Goal: Information Seeking & Learning: Learn about a topic

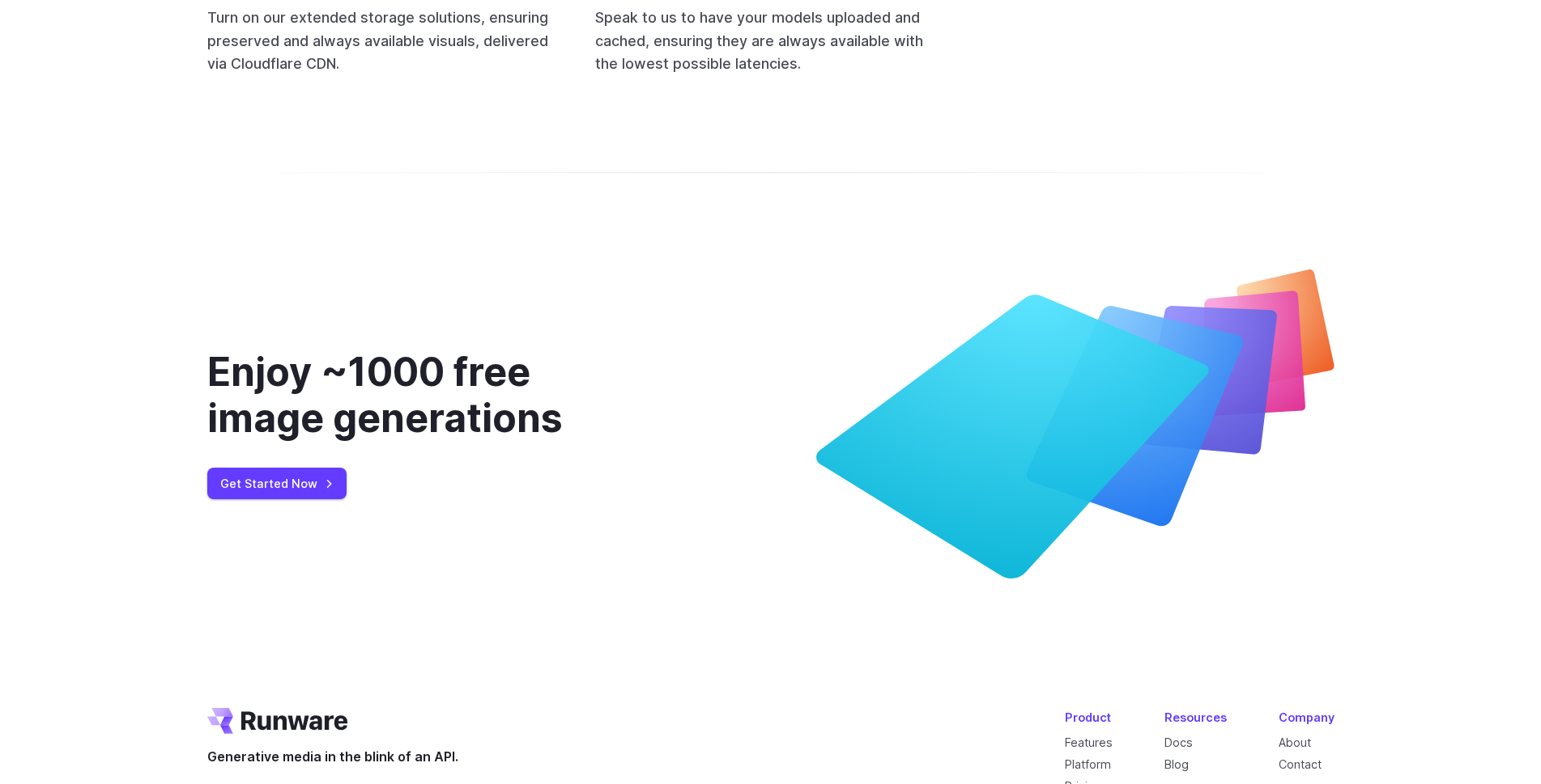
scroll to position [6565, 0]
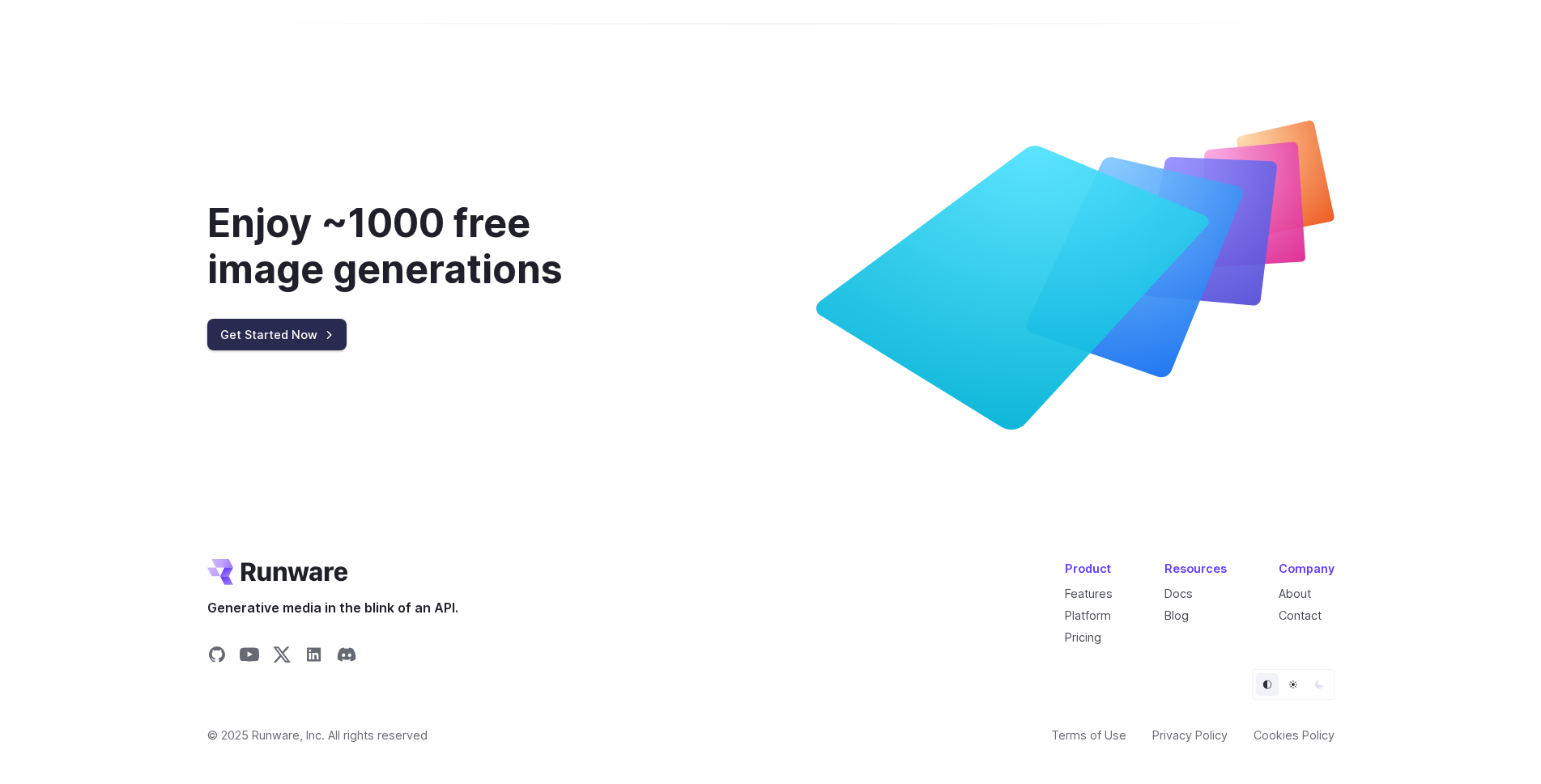
click at [326, 321] on link "Get Started Now" at bounding box center [277, 334] width 140 height 31
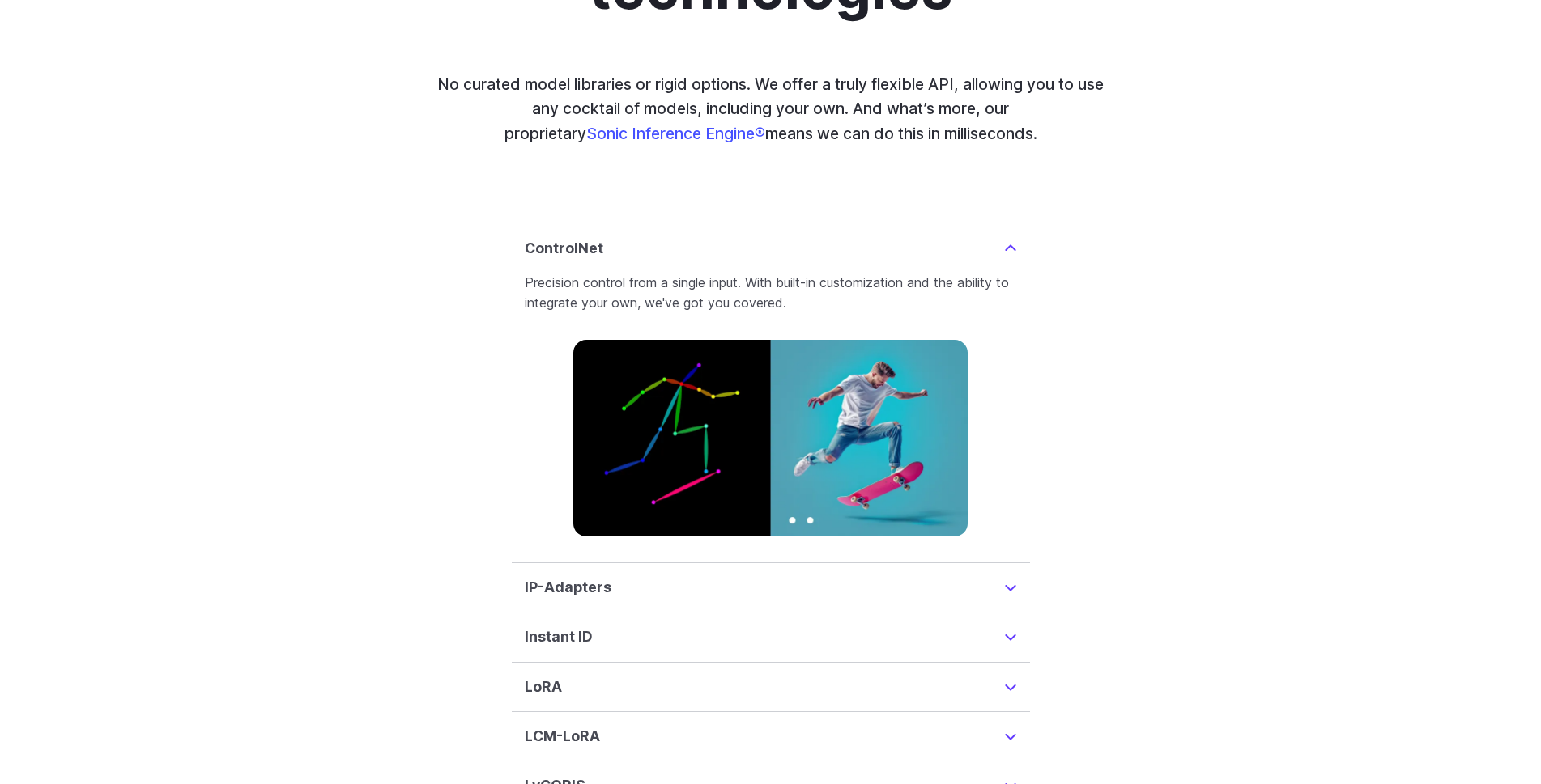
scroll to position [0, 0]
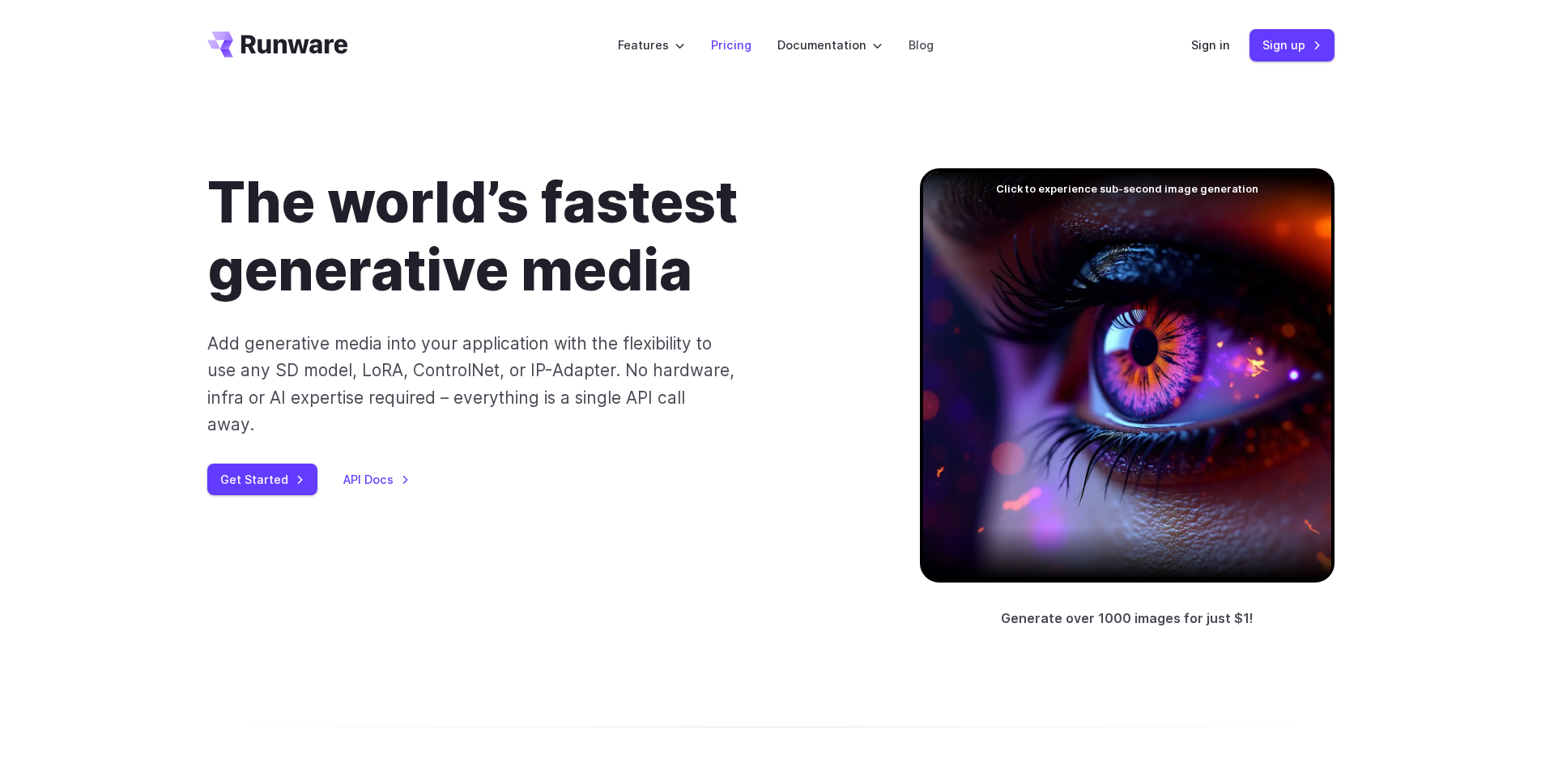
click at [725, 44] on link "Pricing" at bounding box center [731, 44] width 40 height 19
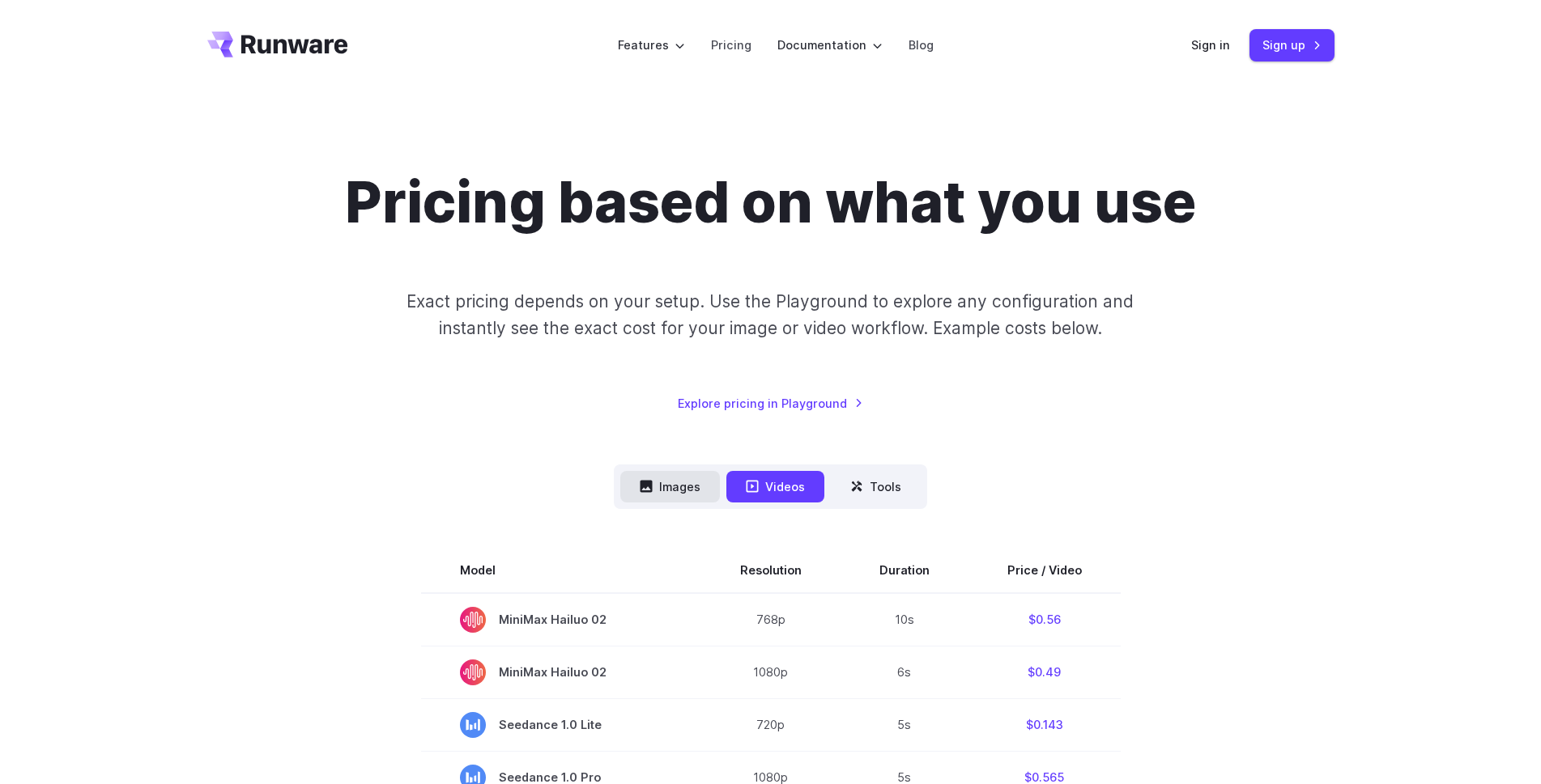
click at [696, 488] on button "Images" at bounding box center [669, 487] width 99 height 31
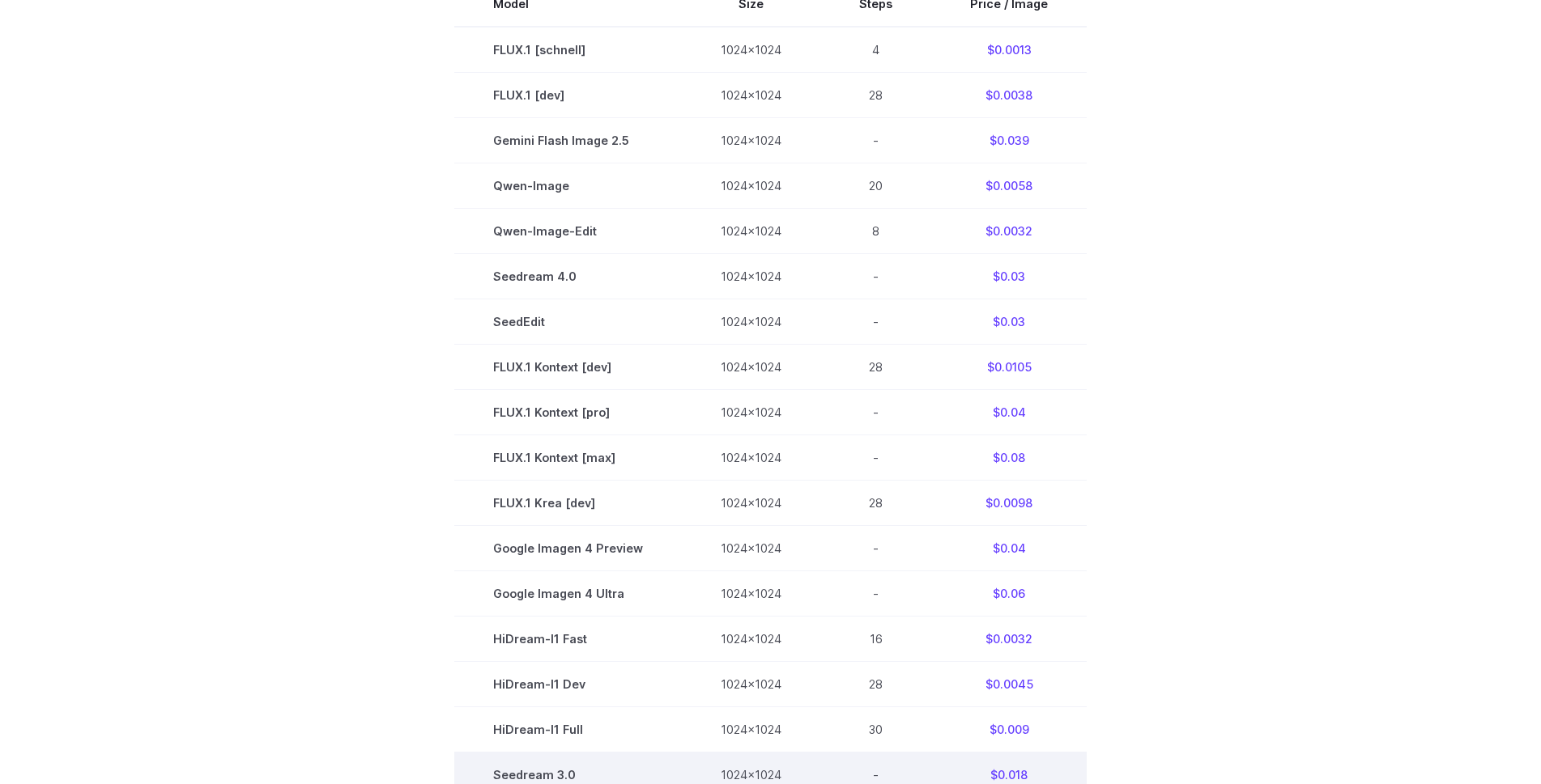
scroll to position [486, 0]
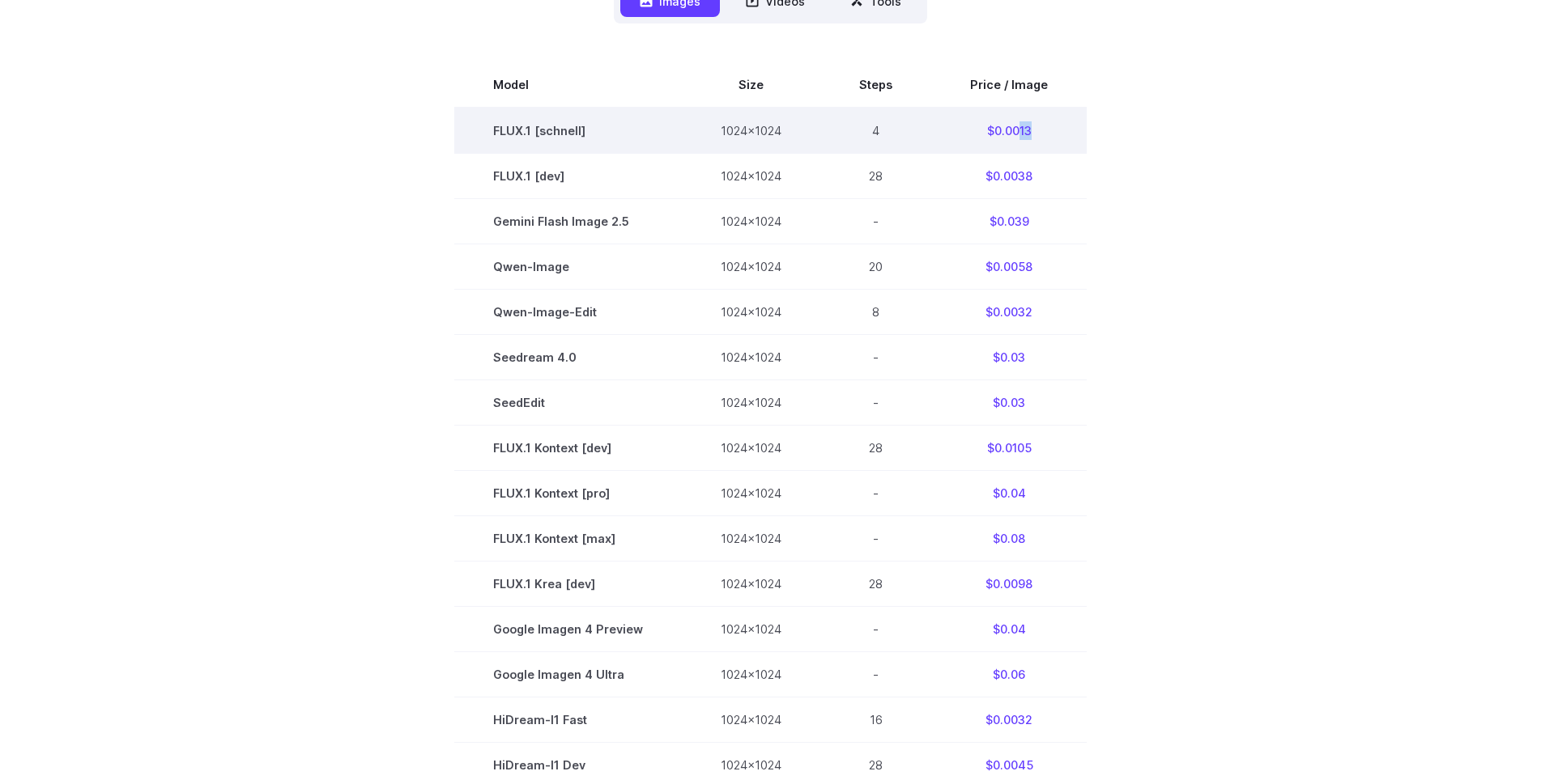
drag, startPoint x: 1017, startPoint y: 131, endPoint x: 1030, endPoint y: 132, distance: 13.0
click at [1030, 132] on td "$0.0013" at bounding box center [1009, 131] width 155 height 46
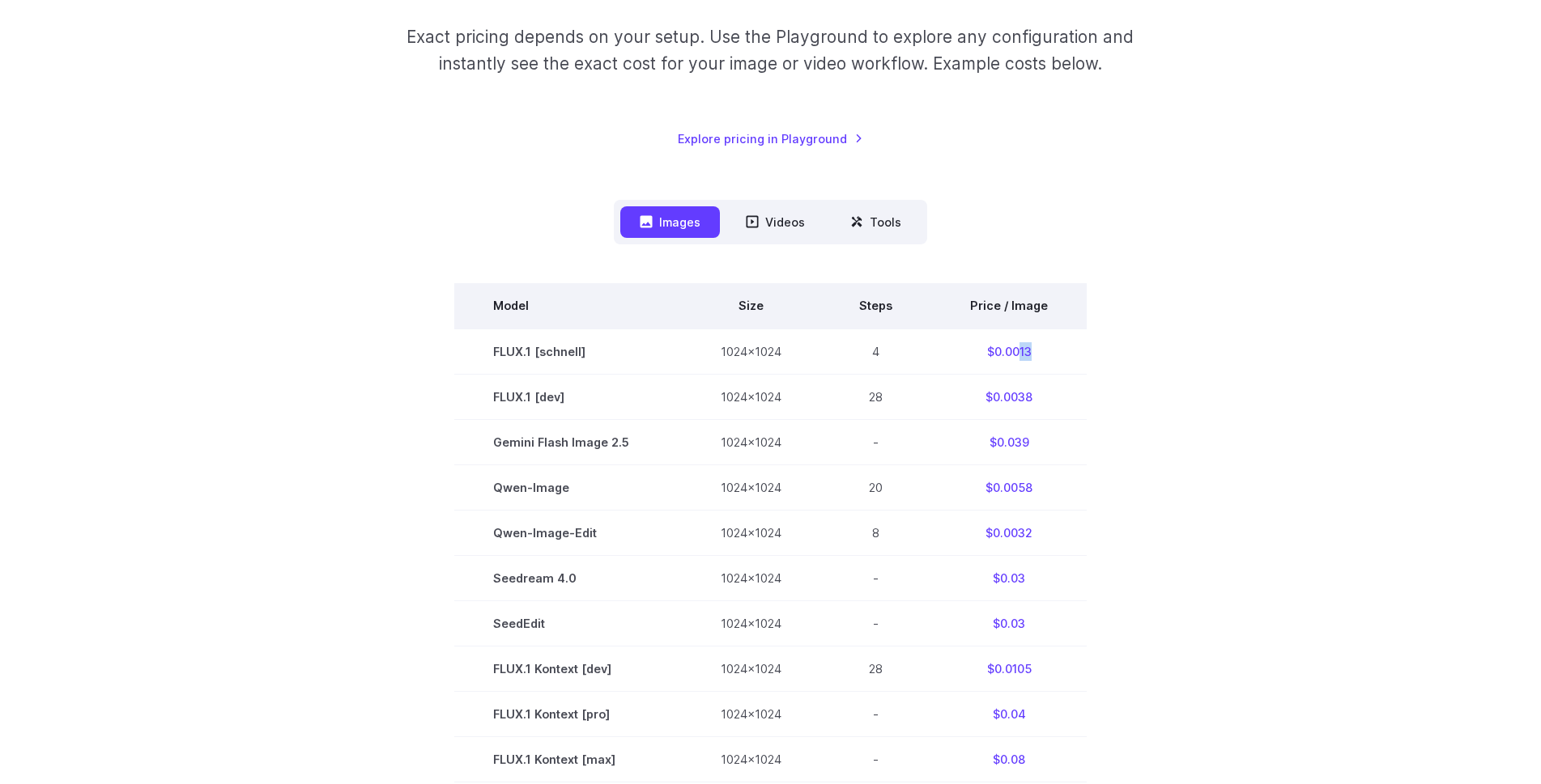
scroll to position [243, 0]
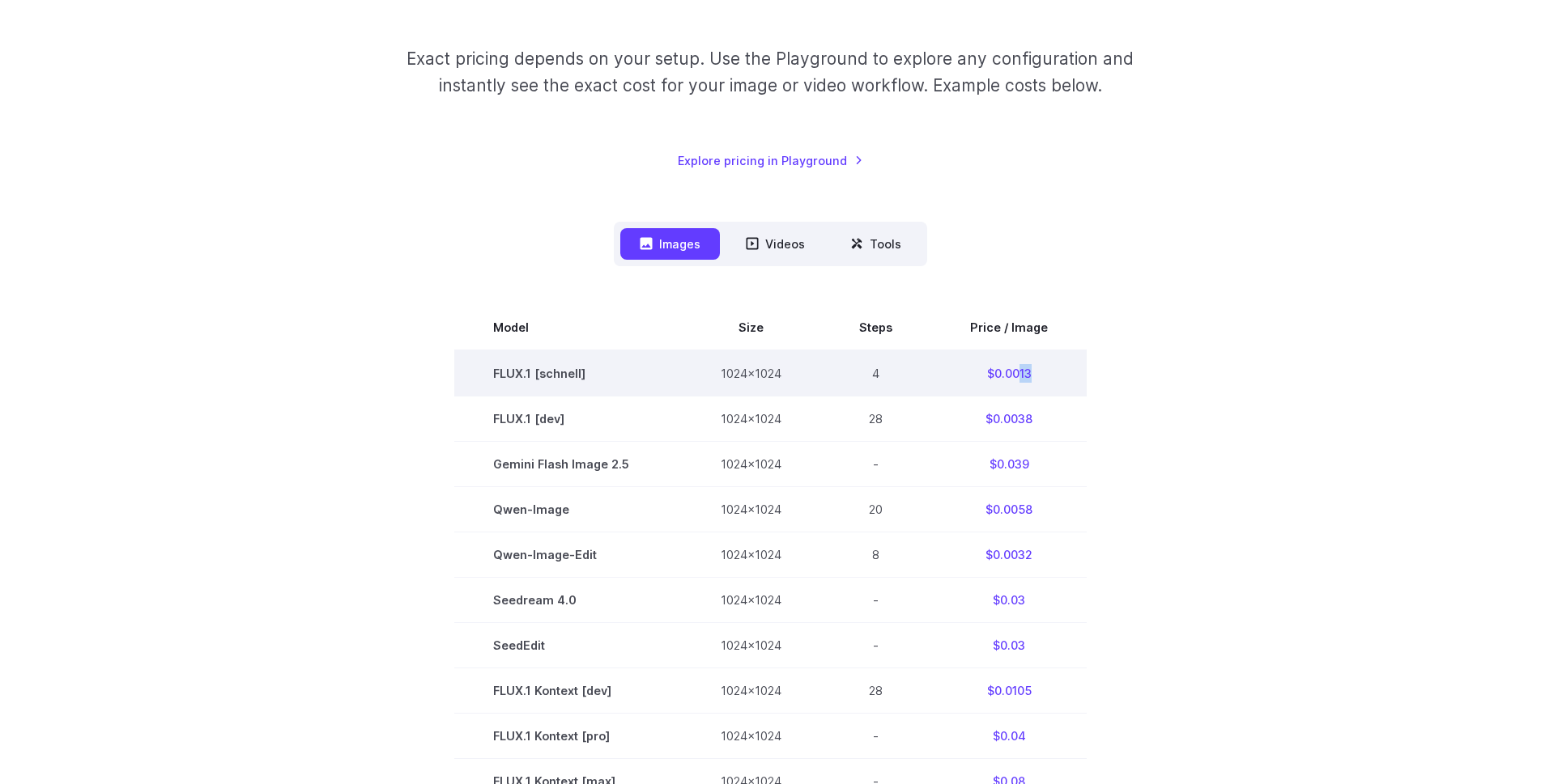
click at [758, 378] on td "1024x1024" at bounding box center [751, 374] width 139 height 46
click at [794, 374] on td "1024x1024" at bounding box center [751, 374] width 139 height 46
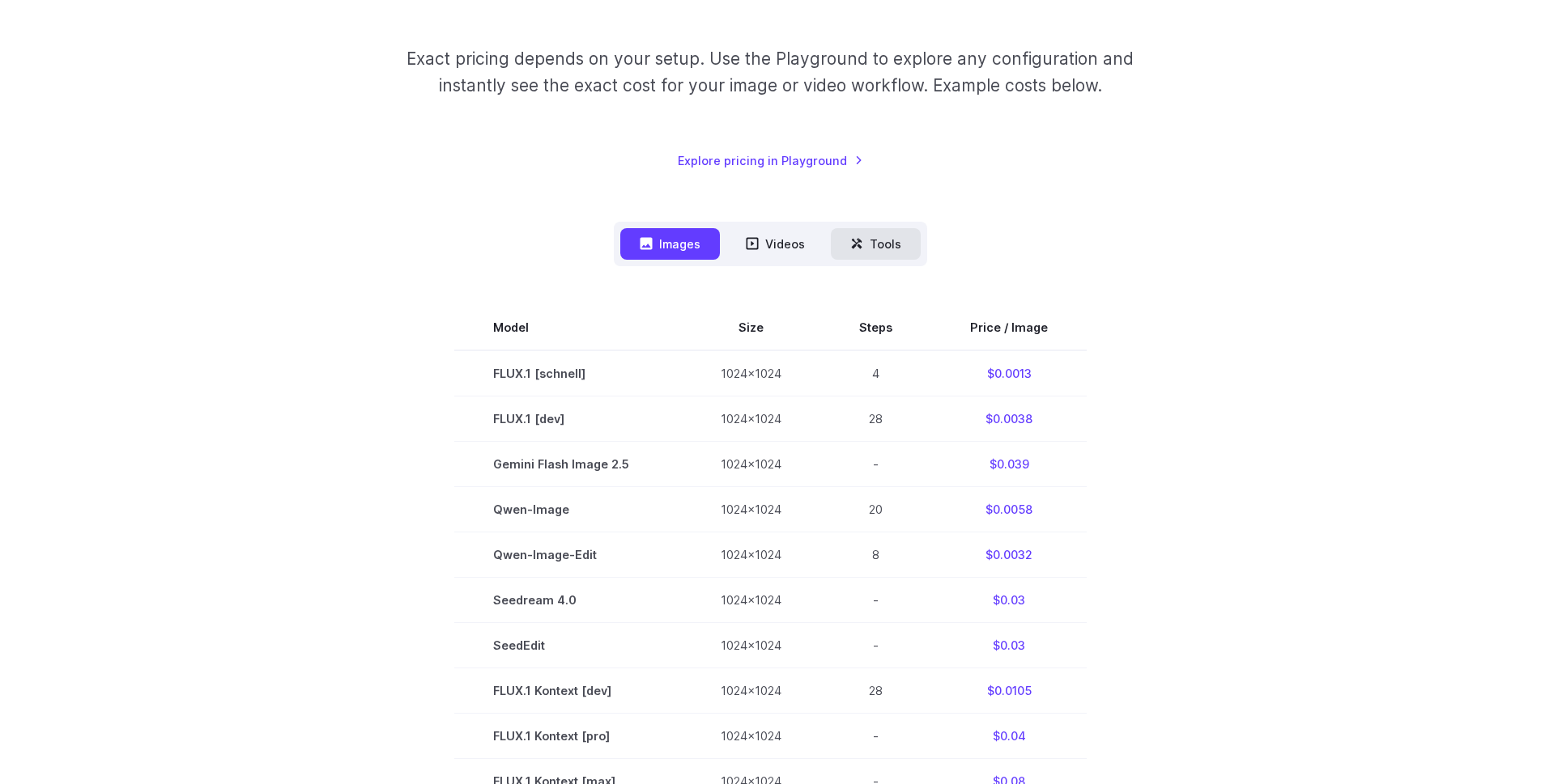
click at [871, 251] on button "Tools" at bounding box center [876, 244] width 90 height 31
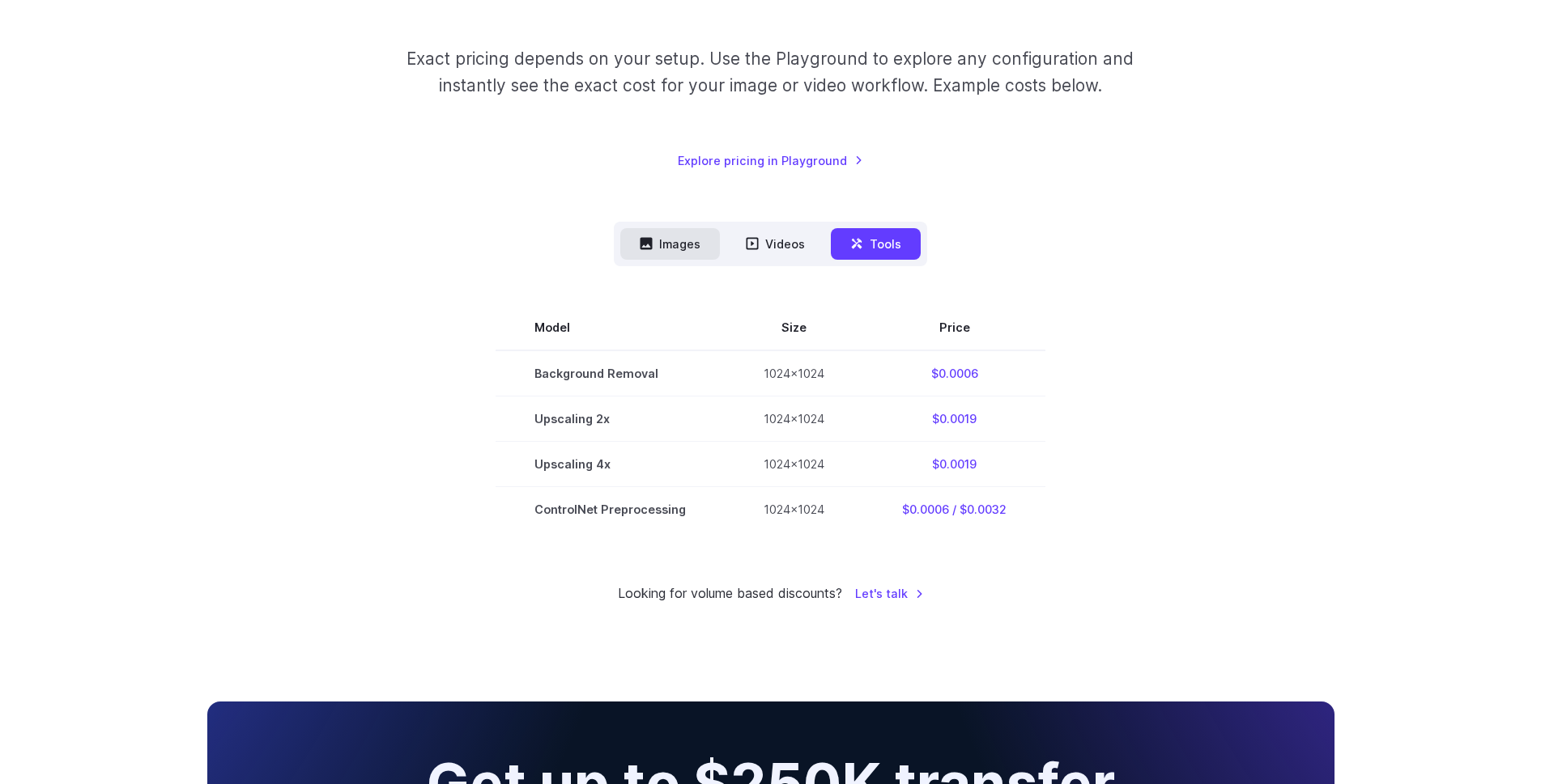
click at [682, 244] on button "Images" at bounding box center [669, 244] width 99 height 31
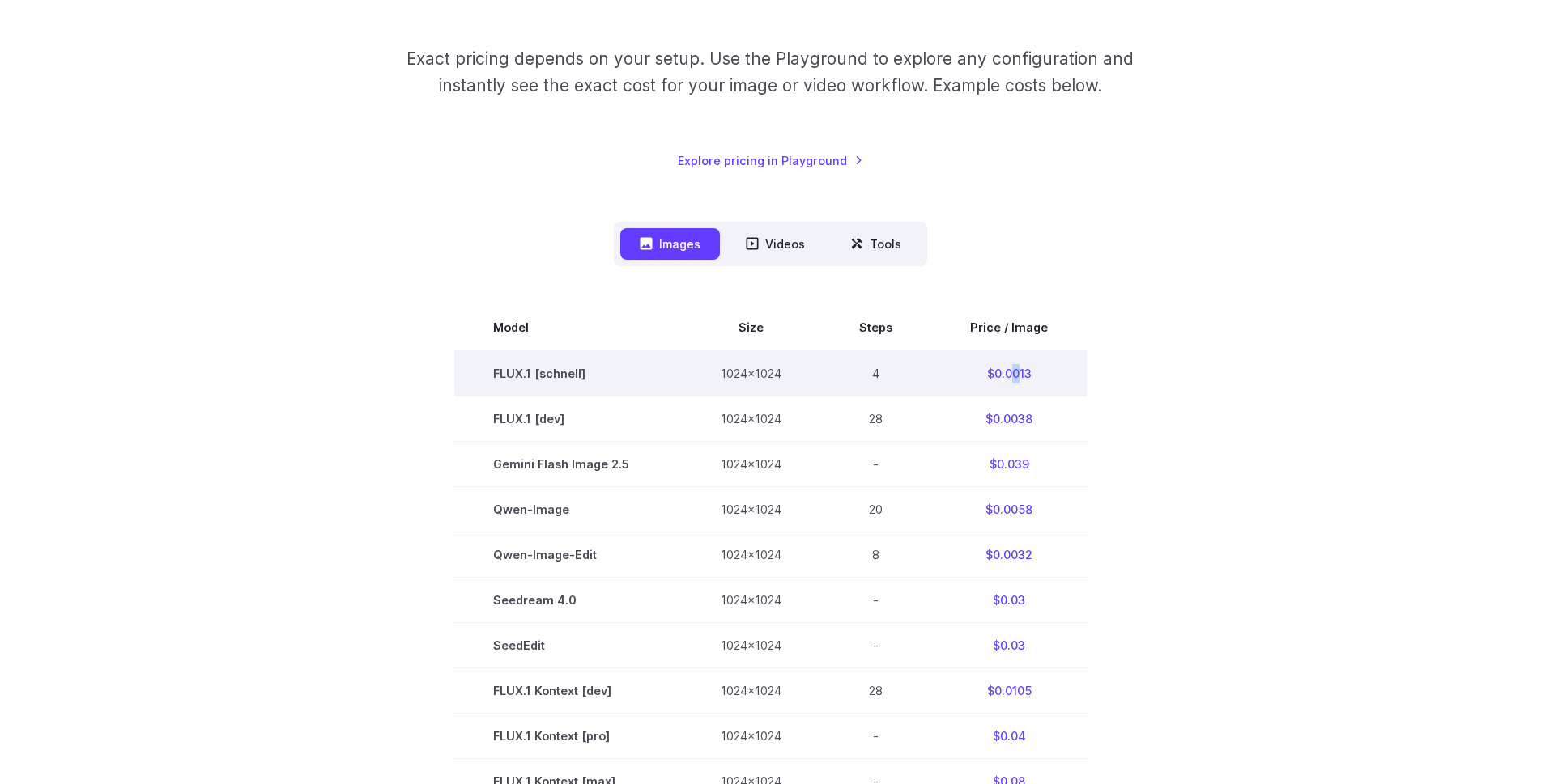
click at [1013, 371] on td "$0.0013" at bounding box center [1009, 374] width 155 height 46
click at [1010, 374] on td "$0.0013" at bounding box center [1009, 374] width 155 height 46
click at [1009, 373] on td "$0.0013" at bounding box center [1009, 374] width 155 height 46
click at [996, 371] on td "$0.0013" at bounding box center [1009, 374] width 155 height 46
click at [1005, 377] on td "$0.0013" at bounding box center [1009, 374] width 155 height 46
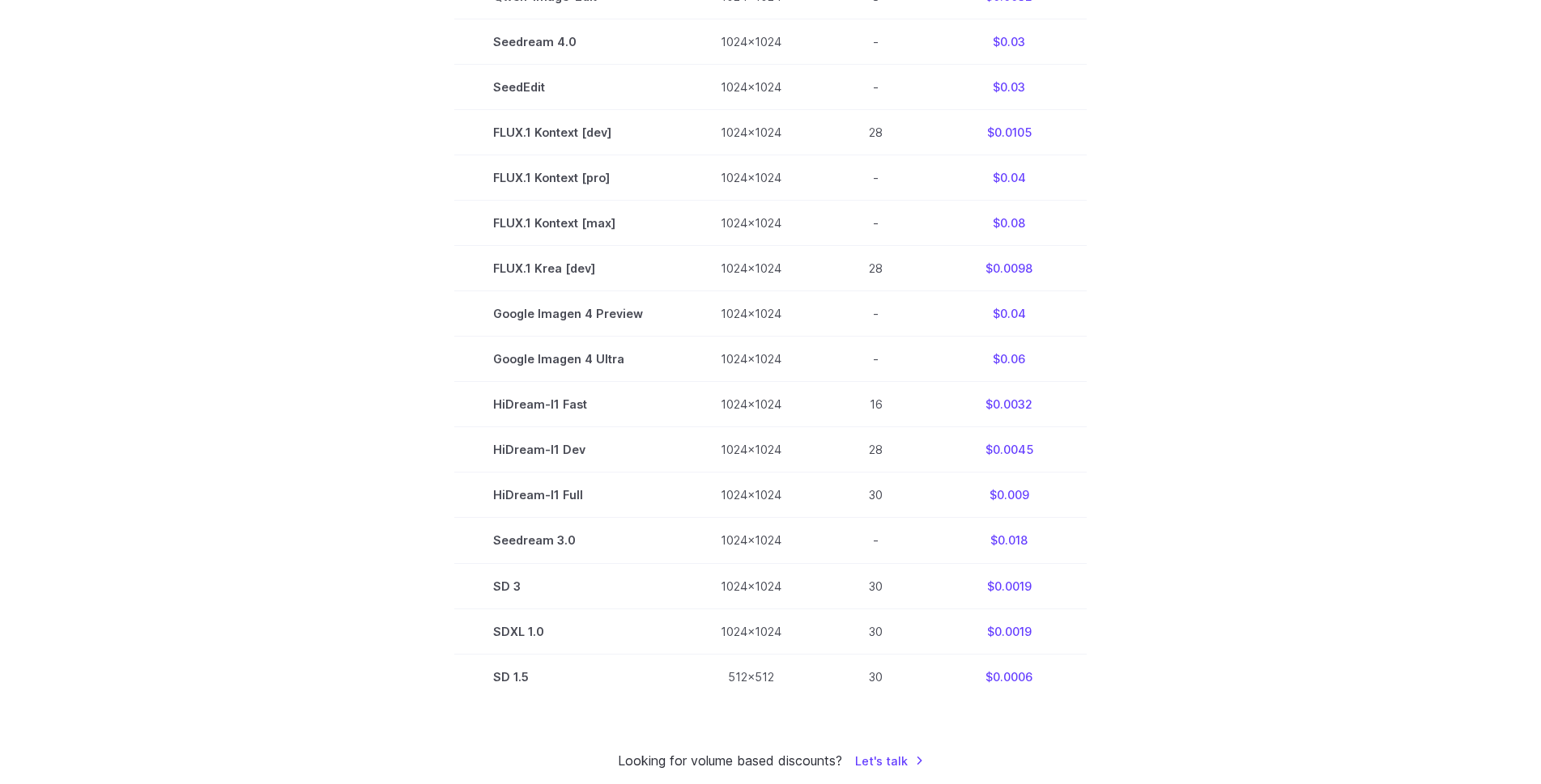
scroll to position [891, 0]
